Goal: Information Seeking & Learning: Find contact information

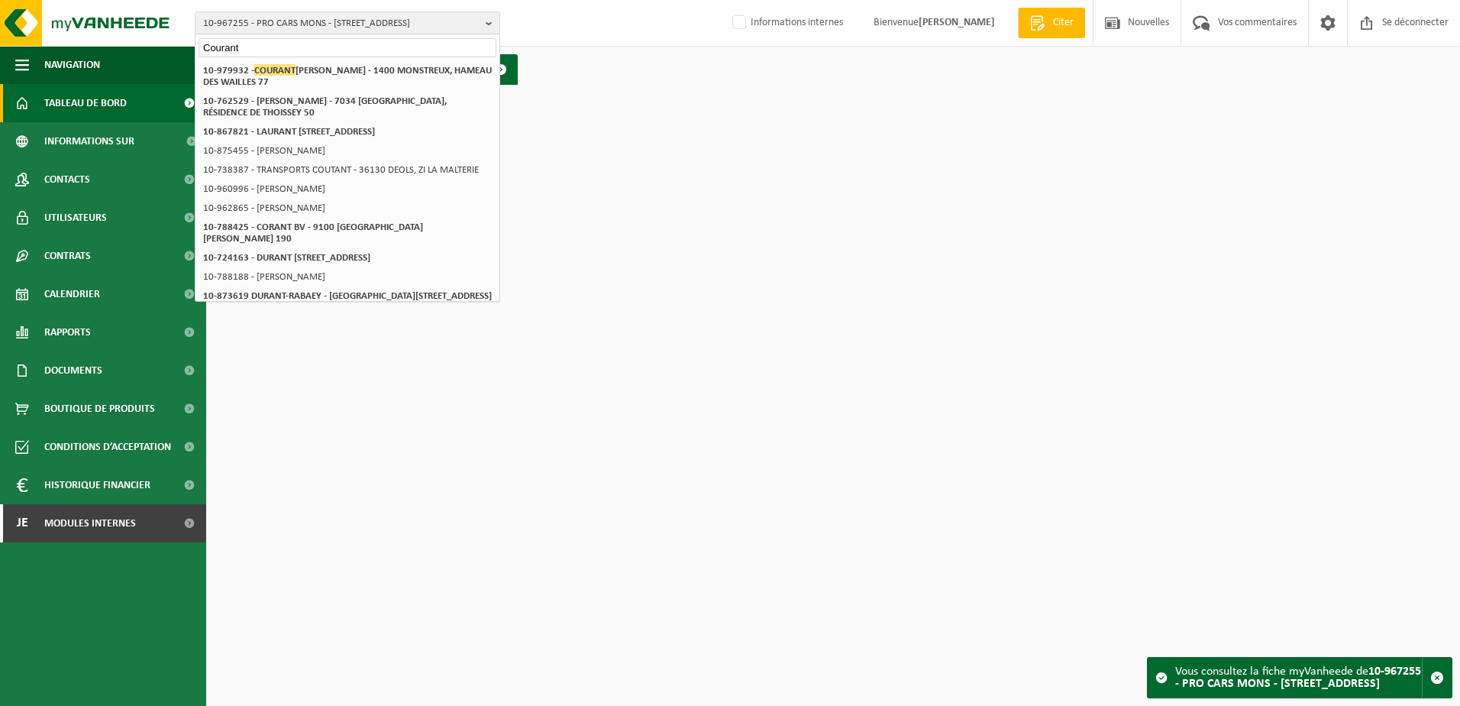
drag, startPoint x: 276, startPoint y: 46, endPoint x: 167, endPoint y: 46, distance: 108.5
click at [167, 46] on div "10-967255 - PRO CARS MONS - 7033 CUESMES, RUE DU GRAND COURANT 13 Courant 10-96…" at bounding box center [730, 23] width 1460 height 47
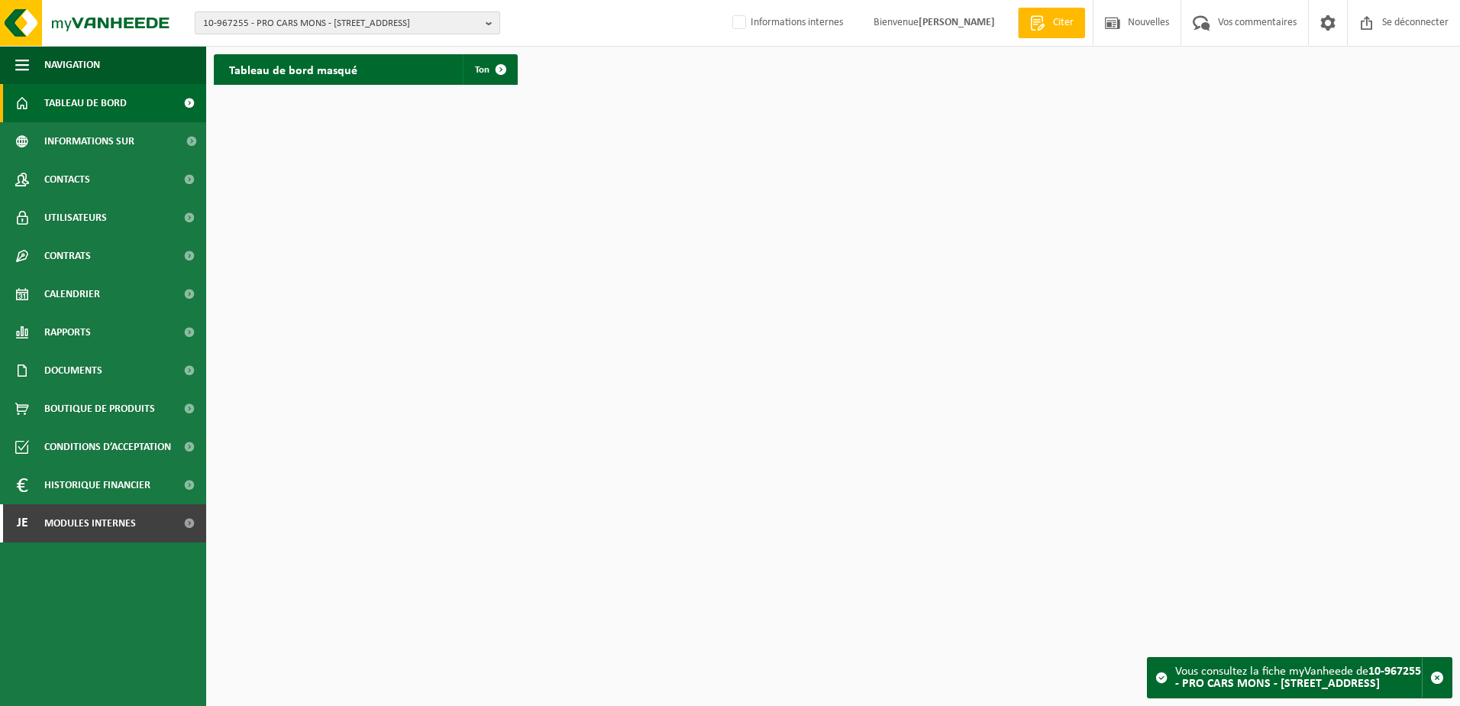
drag, startPoint x: 222, startPoint y: 16, endPoint x: 234, endPoint y: 27, distance: 15.7
click at [222, 16] on span "10-967255 - PRO CARS MONS - [STREET_ADDRESS]" at bounding box center [341, 23] width 276 height 23
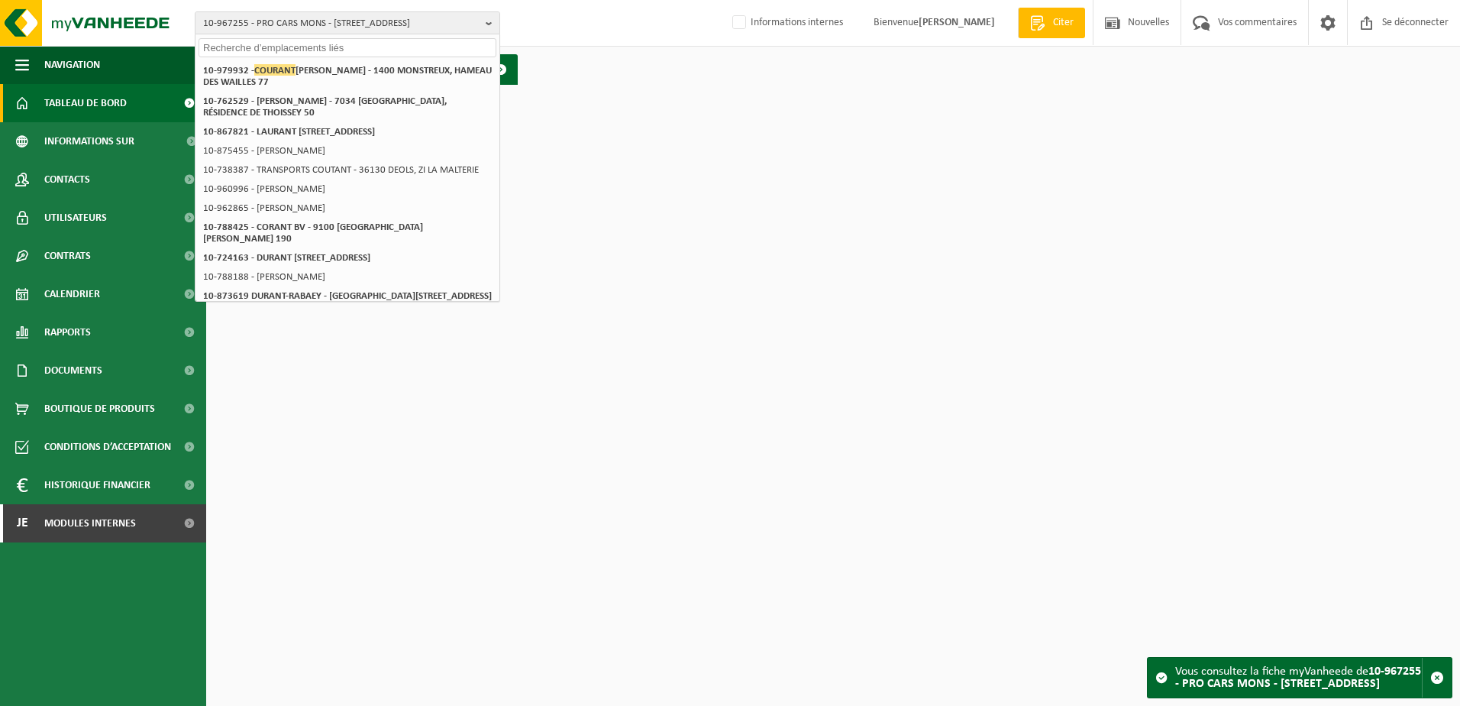
click at [254, 51] on input "text" at bounding box center [348, 47] width 298 height 19
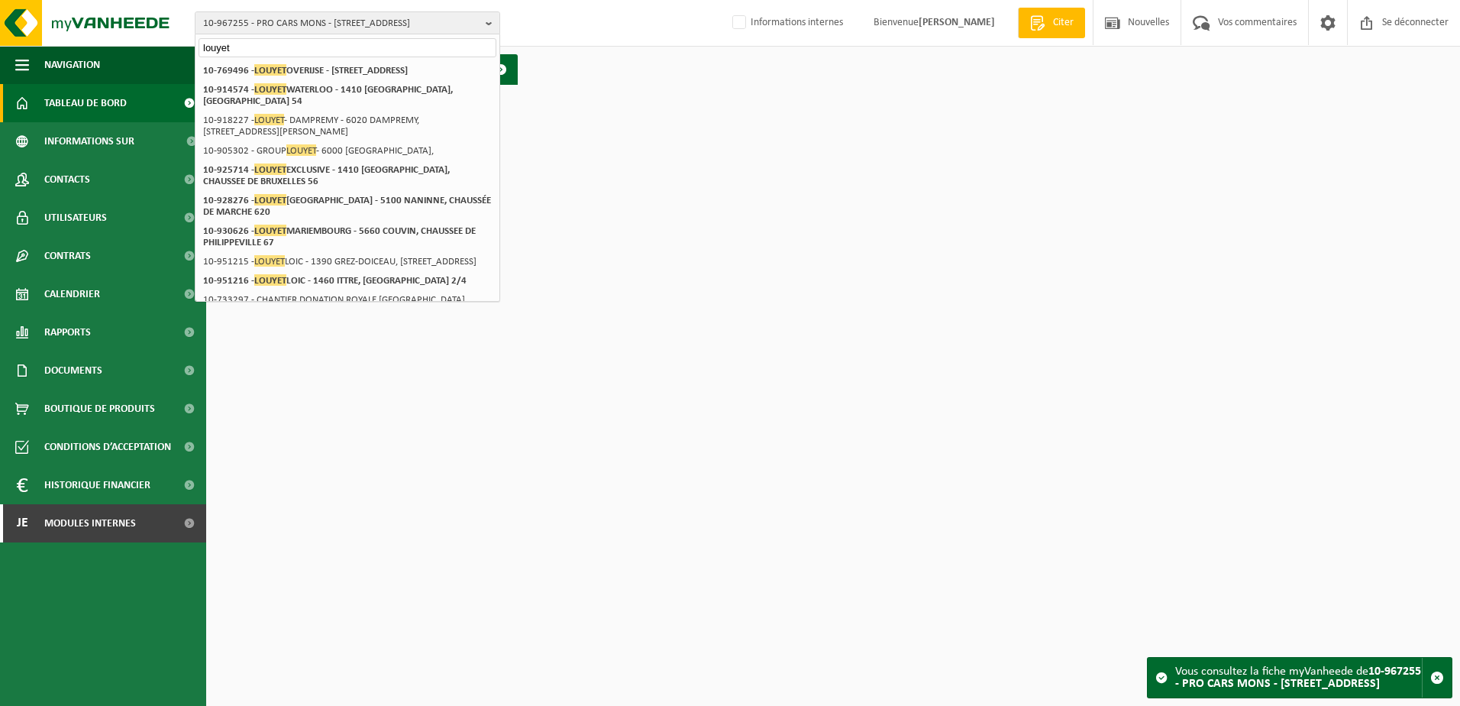
type input "louyet"
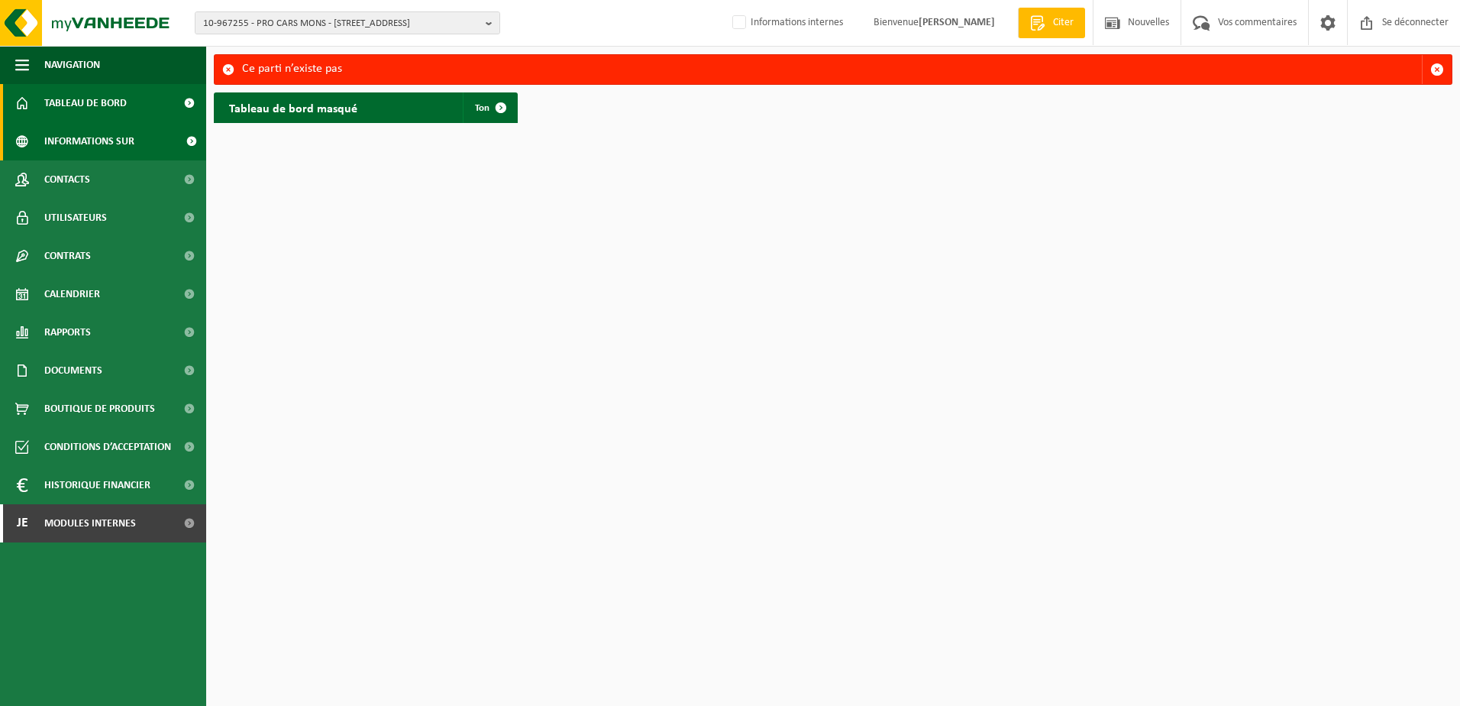
click at [99, 155] on span "Informations sur l’entreprise" at bounding box center [110, 141] width 132 height 38
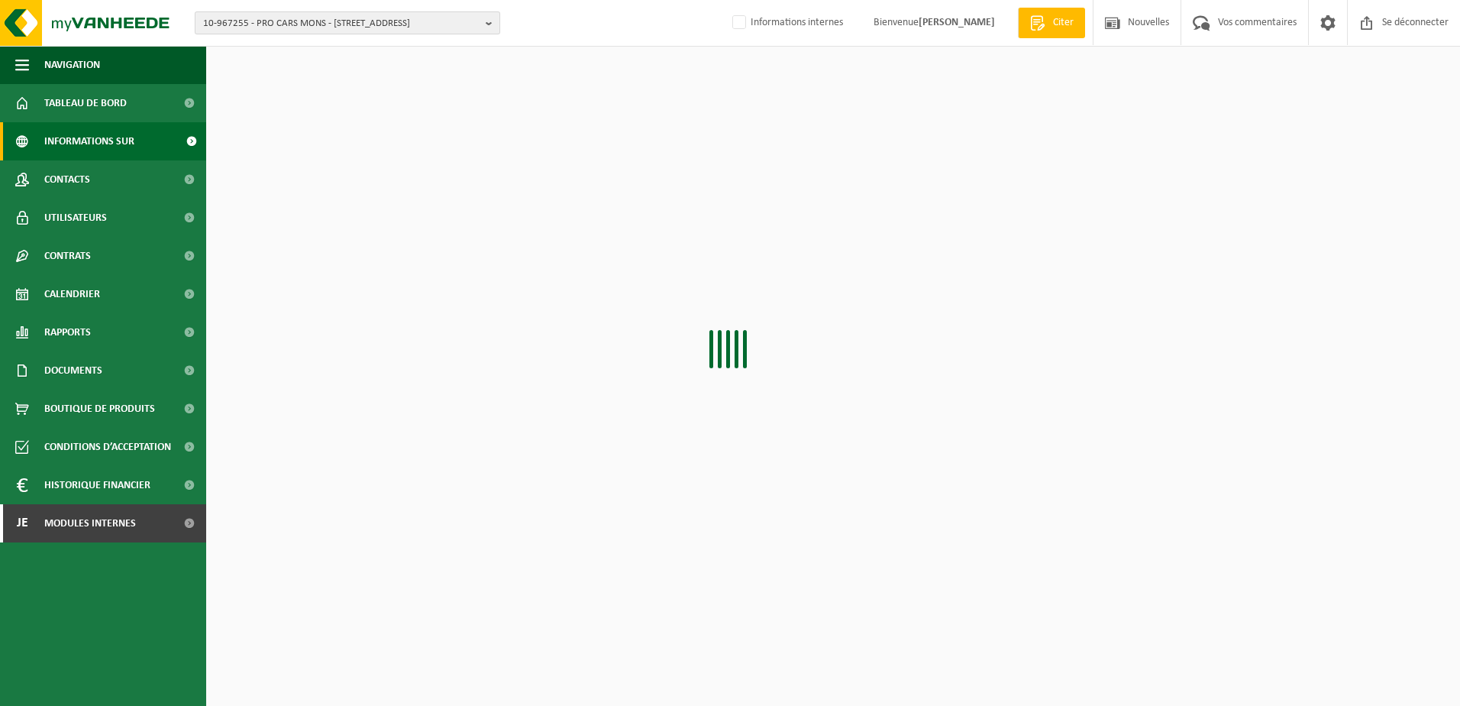
click at [363, 25] on span "10-967255 - PRO CARS MONS - 7033 CUESMES, RUE DU GRAND COURANT 13" at bounding box center [341, 23] width 276 height 23
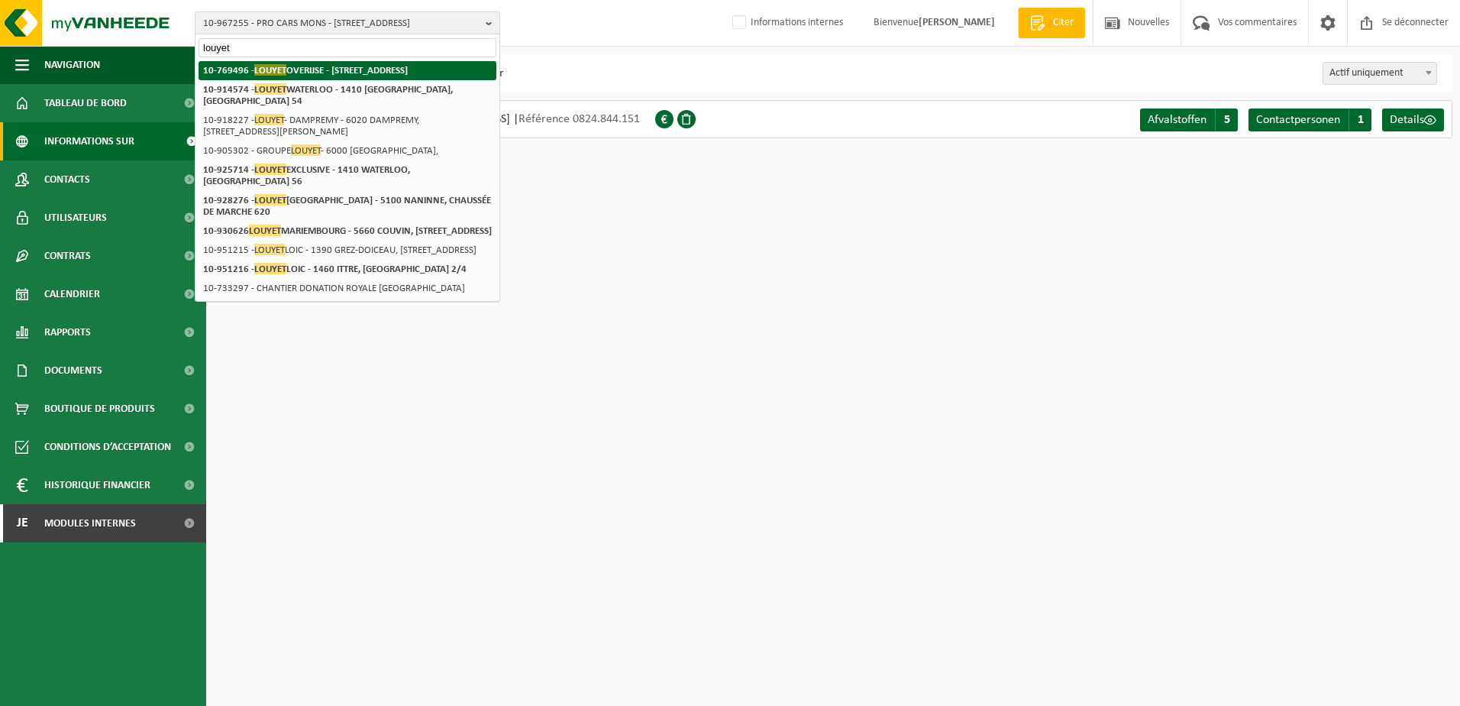
type input "louyet"
click at [339, 73] on strong "10-769496 - LOUYET OVERIJSE - 3090 OVERIJSE, BRUSSELSESTEENWEG 403" at bounding box center [305, 69] width 205 height 11
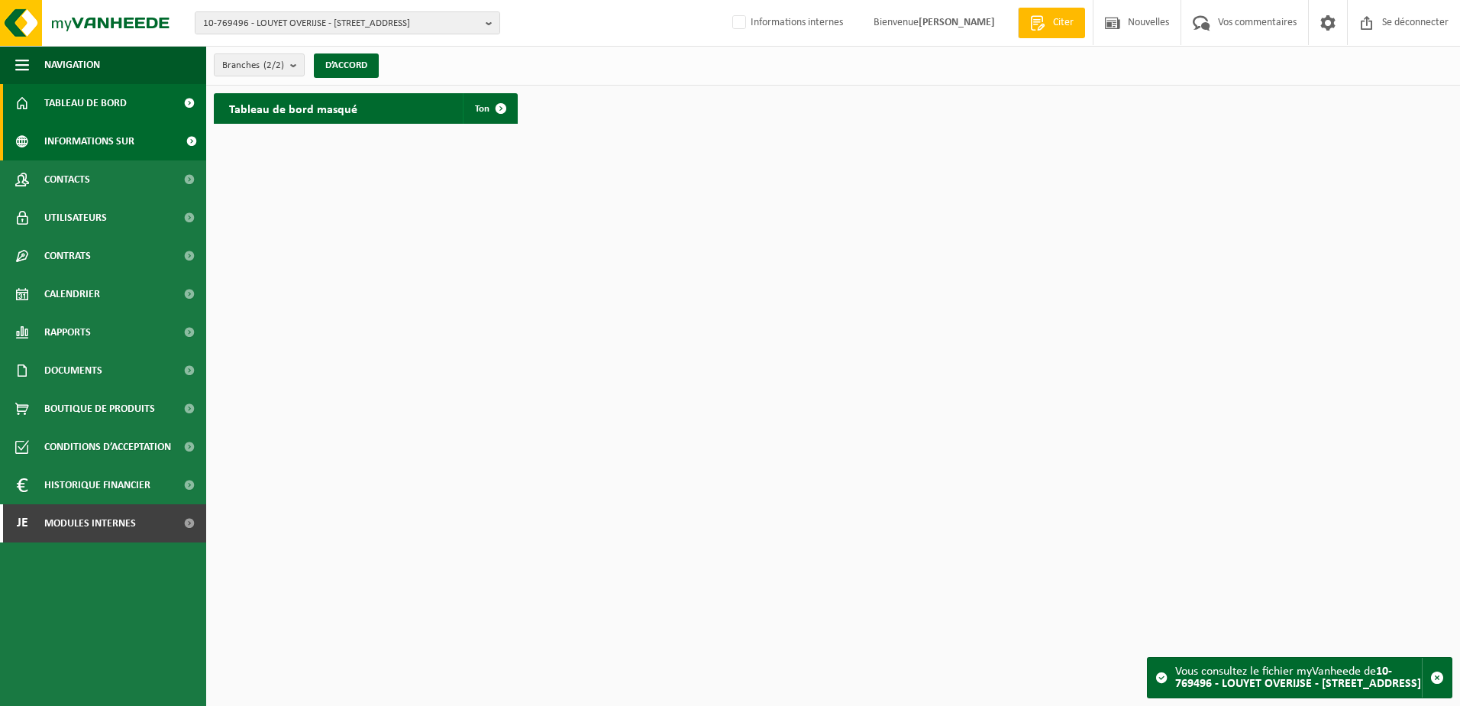
click at [112, 137] on span "Informations sur l’entreprise" at bounding box center [110, 141] width 132 height 38
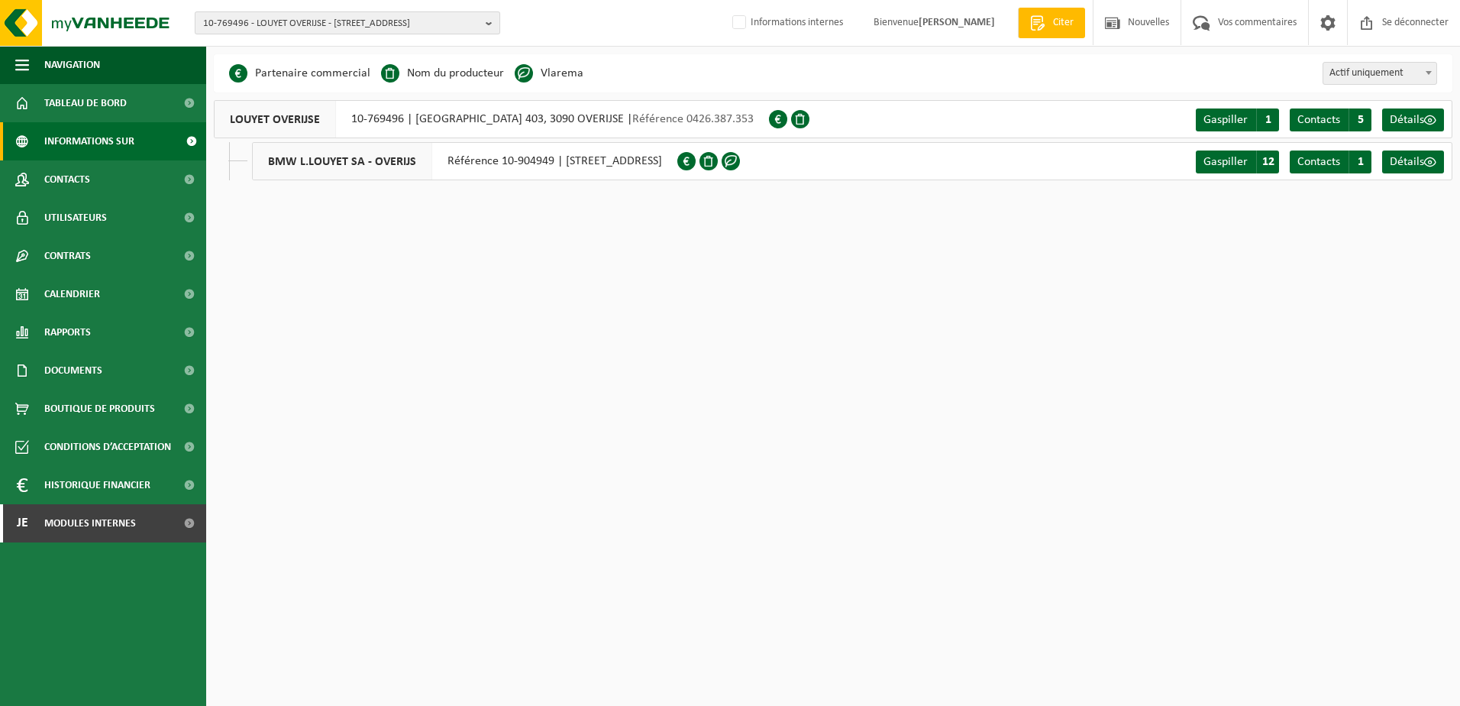
click at [491, 21] on b "button" at bounding box center [493, 22] width 14 height 21
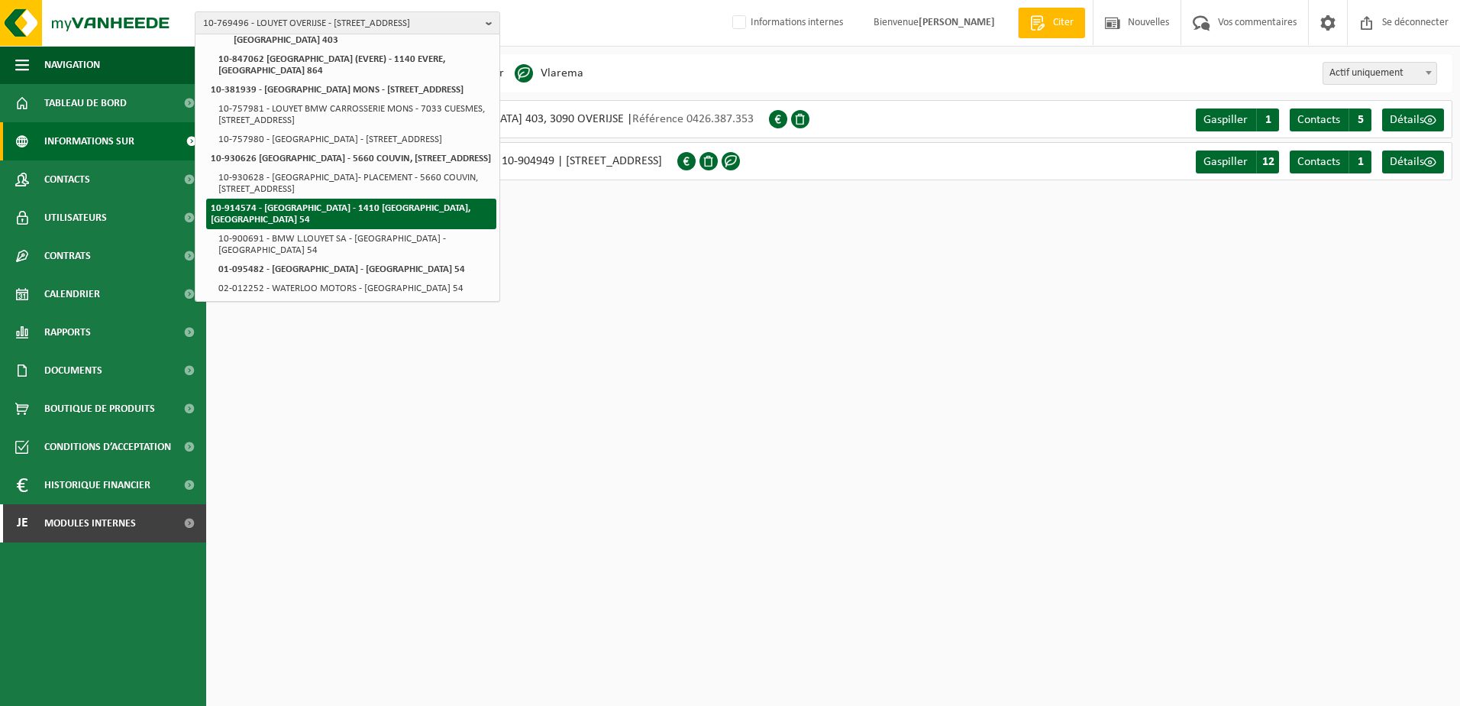
scroll to position [565, 0]
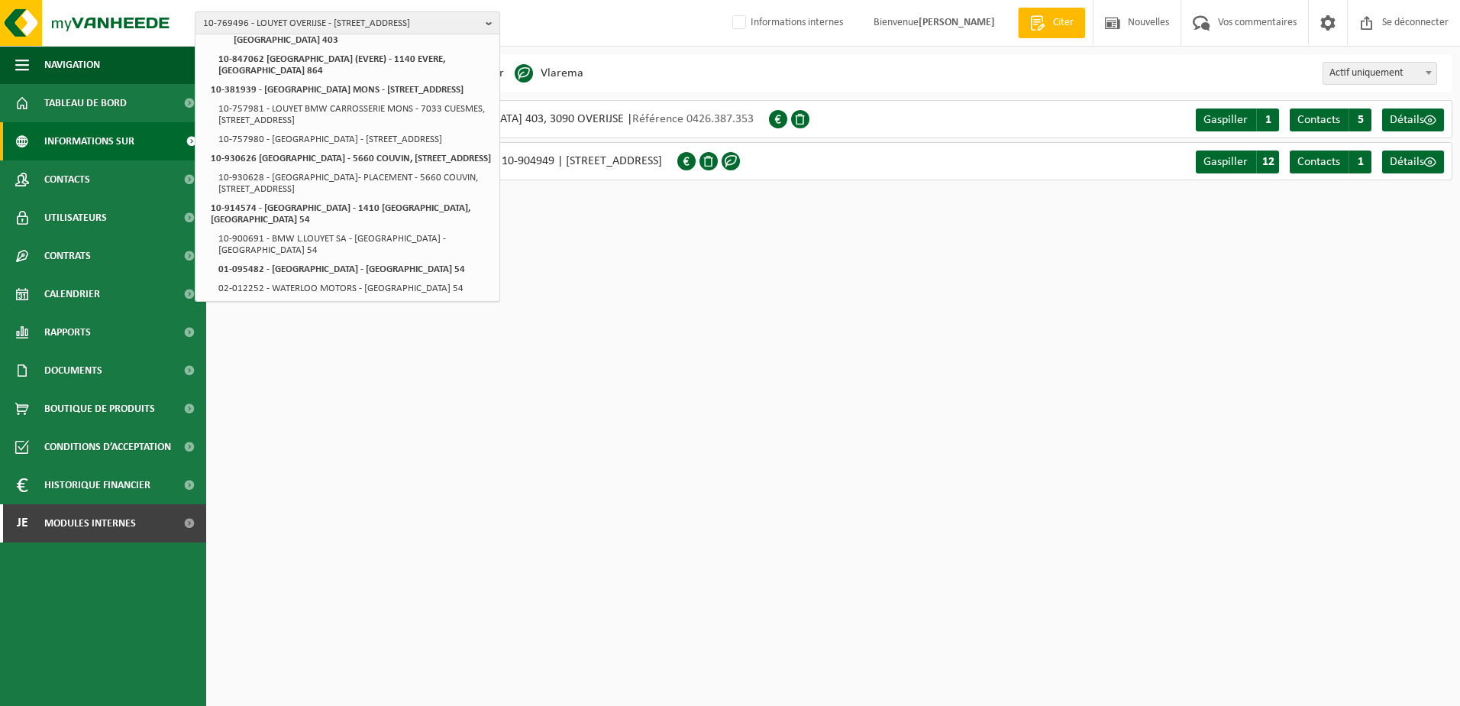
click at [462, 380] on html "10-769496 - [GEOGRAPHIC_DATA] - 3090 OVERIJSE, [STREET_ADDRESS] 10-905302 - [GE…" at bounding box center [730, 353] width 1460 height 706
click at [390, 394] on html "10-769496 - [GEOGRAPHIC_DATA] - 3090 OVERIJSE, [STREET_ADDRESS] 10-905302 - [GE…" at bounding box center [730, 353] width 1460 height 706
click at [617, 231] on html "10-769496 - LOUYET OVERIJSE - 3090 OVERIJSE, BRUSSELSESTEENWEG 403 10-905302 - …" at bounding box center [730, 353] width 1460 height 706
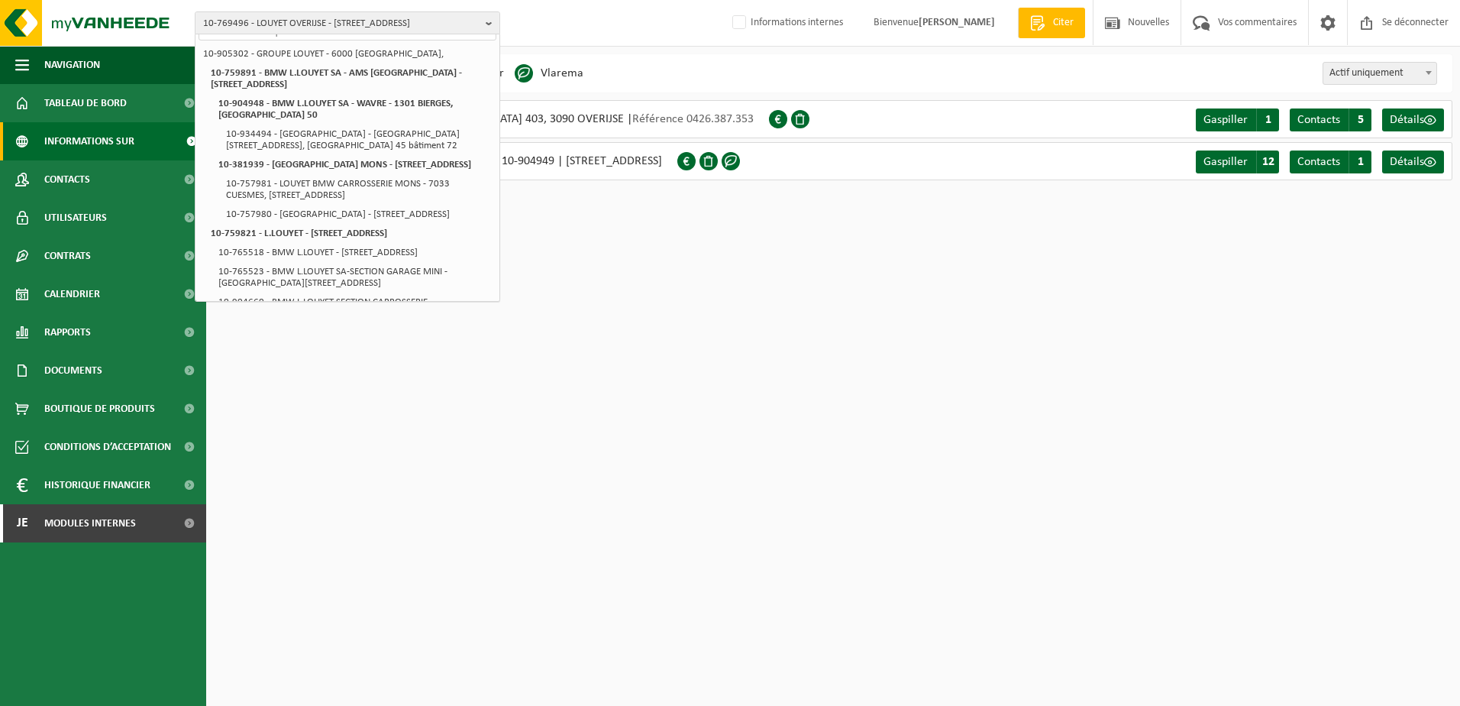
scroll to position [0, 0]
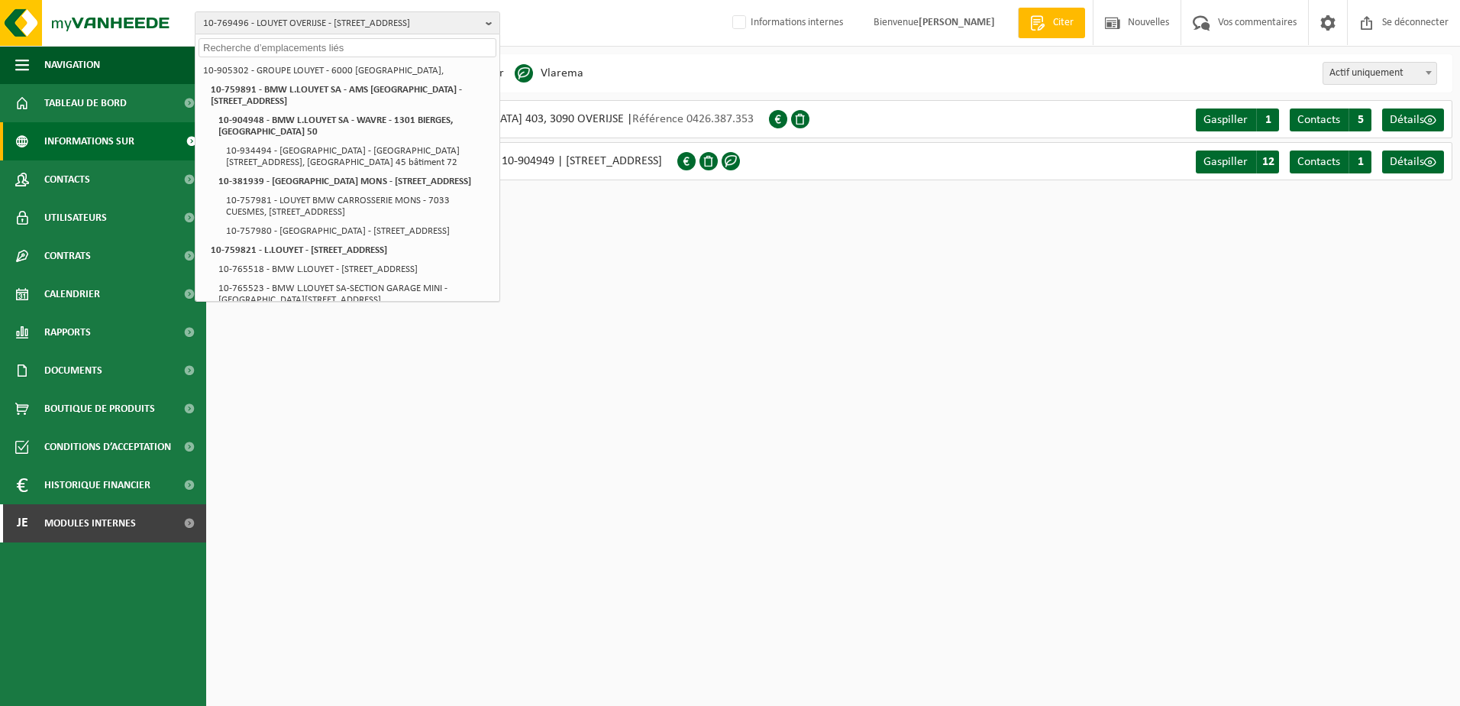
click at [655, 353] on html "10-769496 - LOUYET OVERIJSE - 3090 OVERIJSE, BRUSSELSESTEENWEG 403 10-905302 - …" at bounding box center [730, 353] width 1460 height 706
click at [644, 334] on html "10-769496 - LOUYET OVERIJSE - 3090 OVERIJSE, BRUSSELSESTEENWEG 403 10-905302 - …" at bounding box center [730, 353] width 1460 height 706
click at [623, 328] on html "10-769496 - LOUYET OVERIJSE - 3090 OVERIJSE, BRUSSELSESTEENWEG 403 10-905302 - …" at bounding box center [730, 353] width 1460 height 706
click at [622, 309] on html "10-769496 - LOUYET OVERIJSE - 3090 OVERIJSE, BRUSSELSESTEENWEG 403 10-905302 - …" at bounding box center [730, 353] width 1460 height 706
click at [1050, 227] on html "10-769496 - LOUYET OVERIJSE - 3090 OVERIJSE, BRUSSELSESTEENWEG 403 10-905302 - …" at bounding box center [730, 353] width 1460 height 706
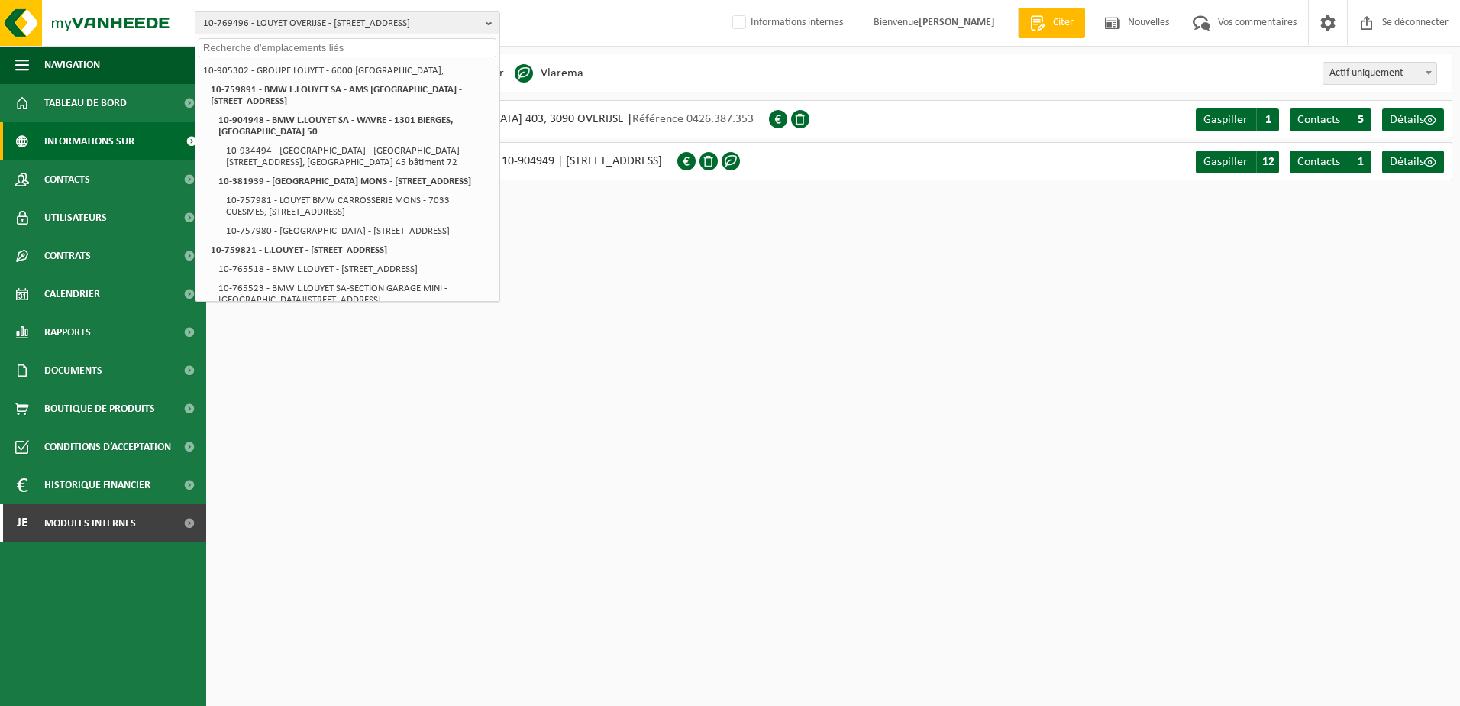
click at [910, 336] on html "10-769496 - LOUYET OVERIJSE - 3090 OVERIJSE, BRUSSELSESTEENWEG 403 10-905302 - …" at bounding box center [730, 353] width 1460 height 706
click at [820, 348] on html "10-769496 - LOUYET OVERIJSE - 3090 OVERIJSE, BRUSSELSESTEENWEG 403 10-905302 - …" at bounding box center [730, 353] width 1460 height 706
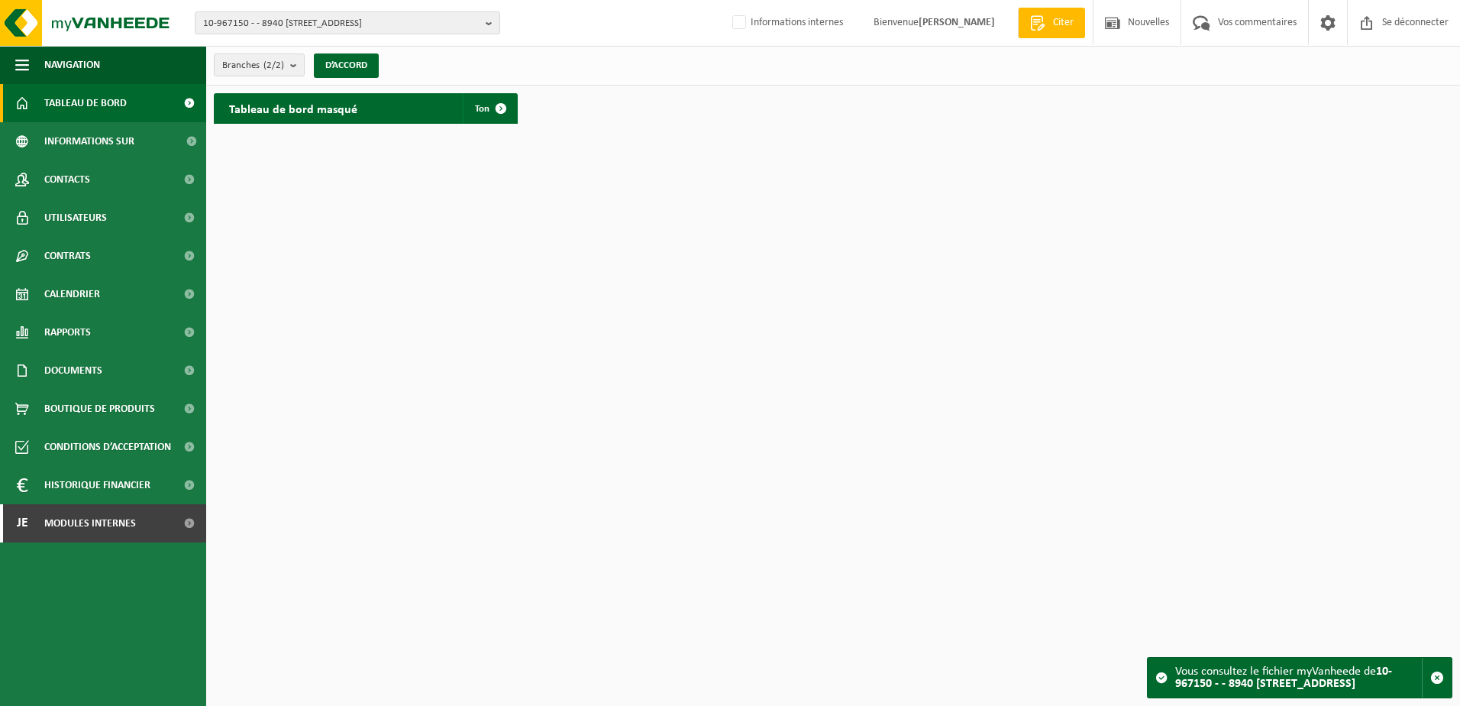
click at [88, 110] on span "Tableau de bord" at bounding box center [85, 103] width 82 height 38
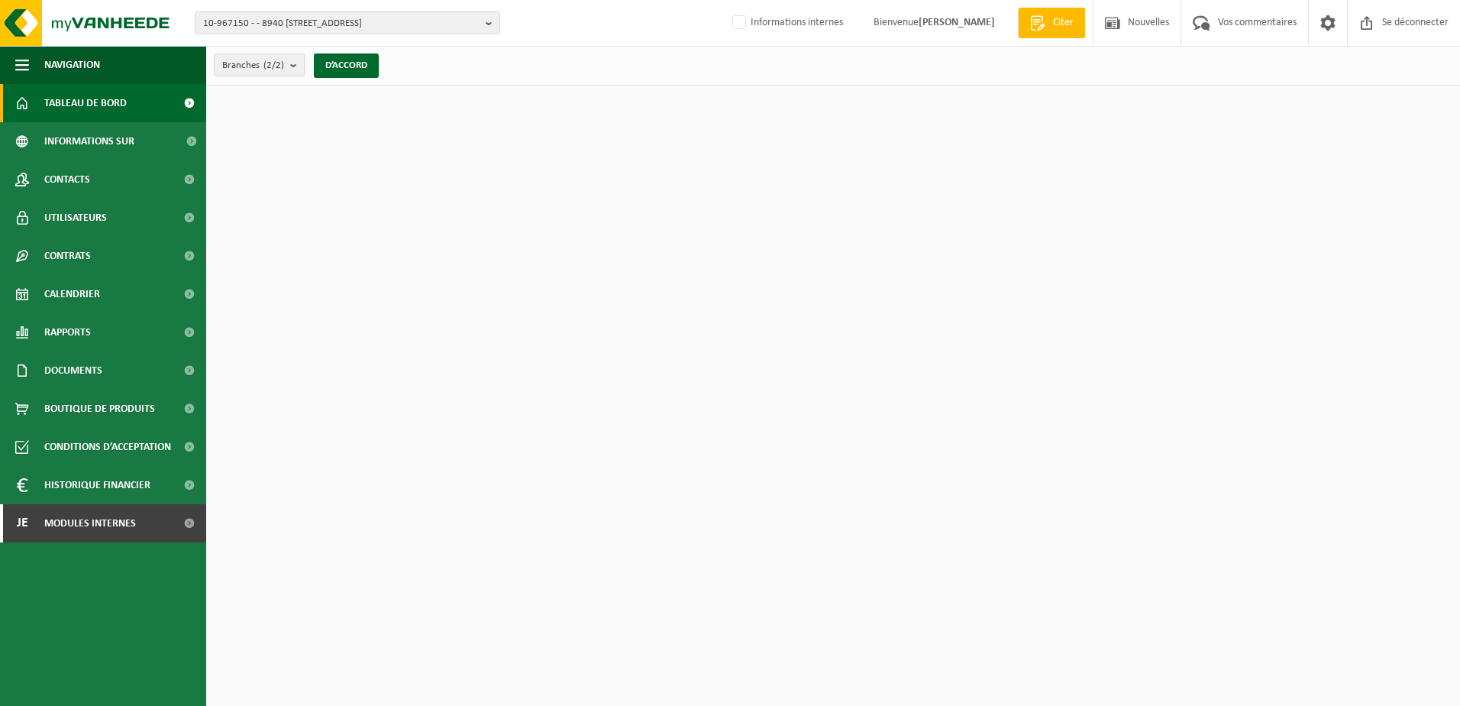
click at [79, 147] on span "Informations sur l’entreprise" at bounding box center [110, 141] width 132 height 38
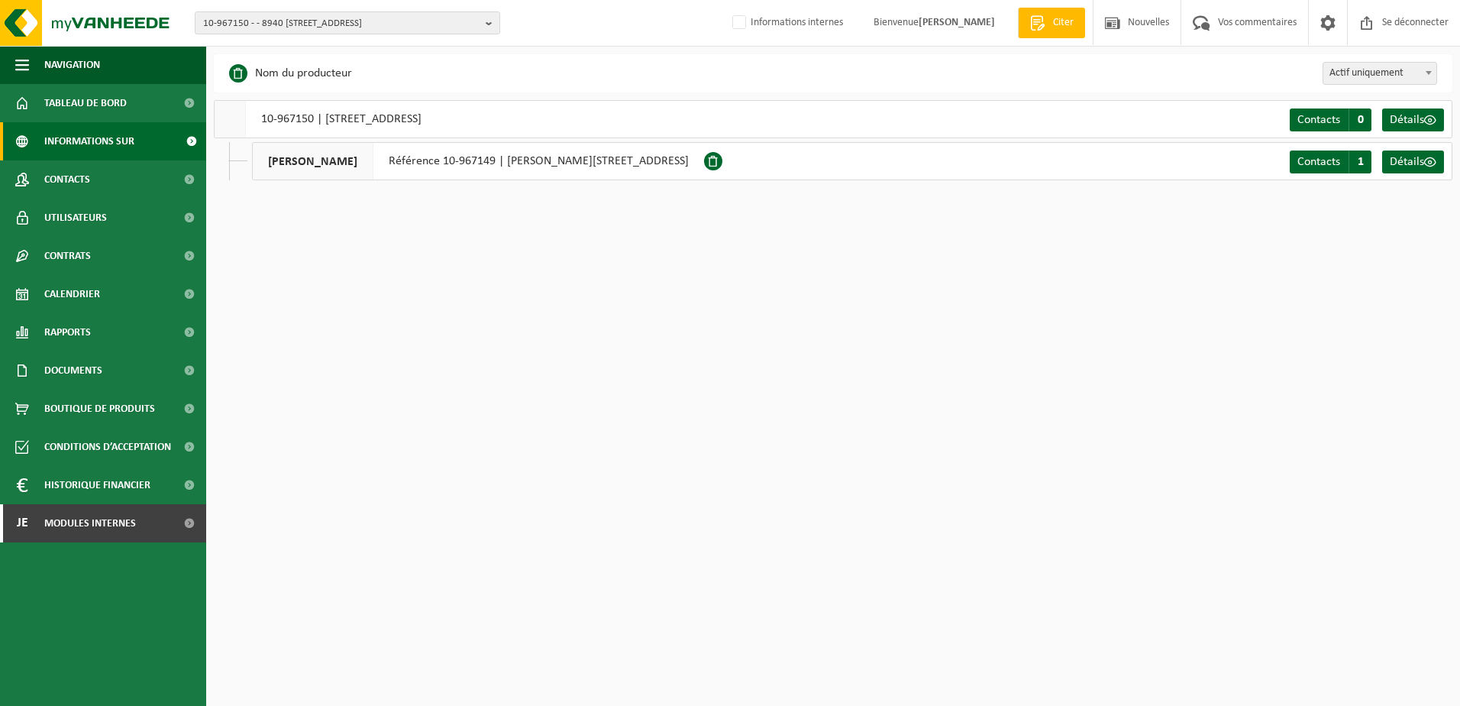
click at [412, 312] on html "10-967150 - - 8940 WERVIK, GEERBODELAAN 19 10-967150 - - 8940 [STREET_ADDRESS] …" at bounding box center [730, 353] width 1460 height 706
click at [269, 16] on span "10-967150 - - 8940 [STREET_ADDRESS]" at bounding box center [341, 23] width 276 height 23
click at [274, 40] on input "text" at bounding box center [348, 47] width 298 height 19
click at [542, 295] on html "10-967150 - - 8940 WERVIK, GEERBODELAAN 19 10-967150 - - 8940 [STREET_ADDRESS] …" at bounding box center [730, 353] width 1460 height 706
click at [603, 80] on div "Partenaire commercial Nom du producteur Centre de traitement Centre de données …" at bounding box center [833, 73] width 1239 height 38
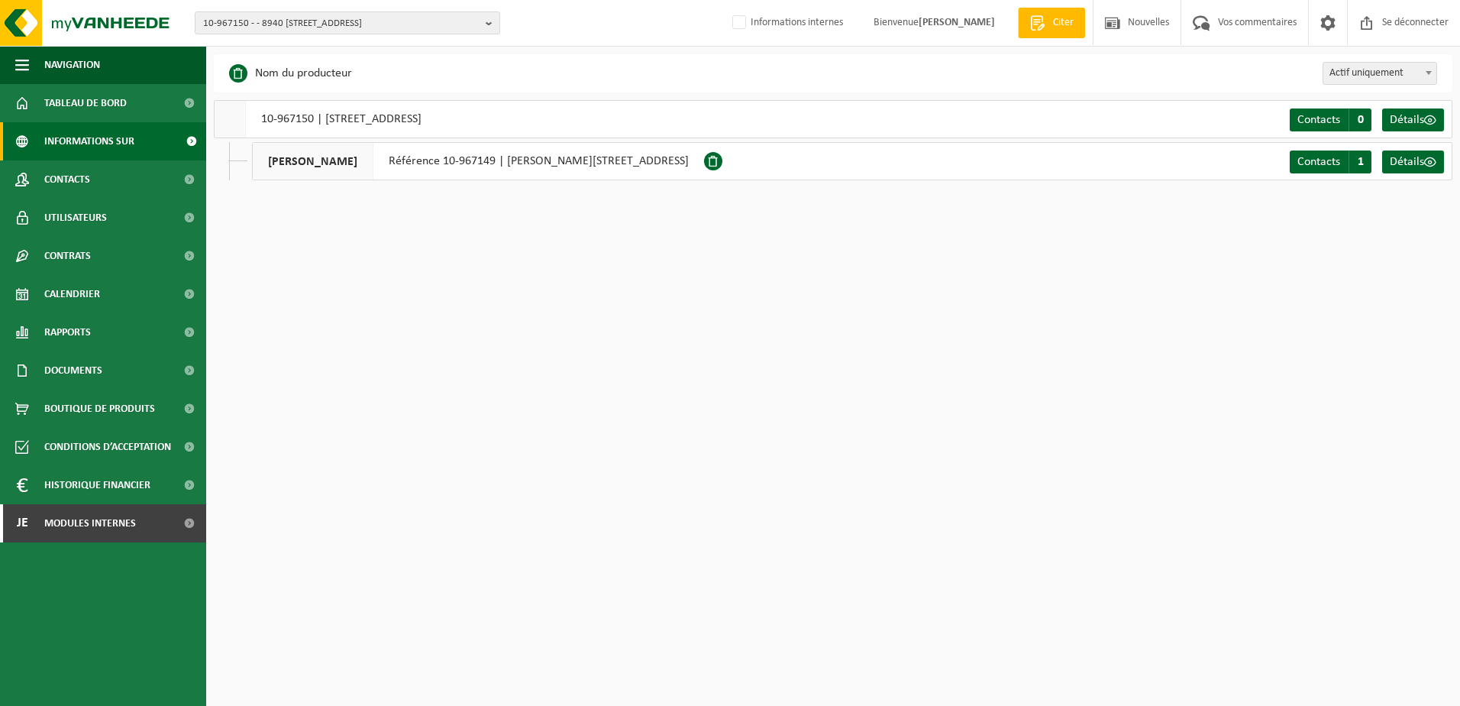
click at [574, 22] on div "10-967150 - - 8940 [GEOGRAPHIC_DATA], GEERBODELAAN 19 10-967150 - - 8940 [STREE…" at bounding box center [730, 23] width 1460 height 47
